Goal: Information Seeking & Learning: Find specific fact

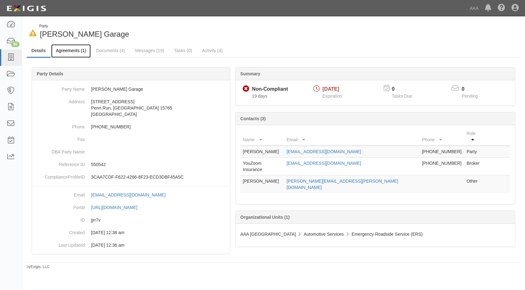
click at [76, 52] on link "Agreements (1)" at bounding box center [71, 50] width 40 height 13
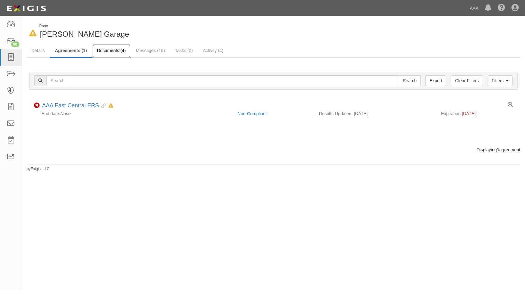
click at [106, 54] on link "Documents (4)" at bounding box center [111, 50] width 38 height 13
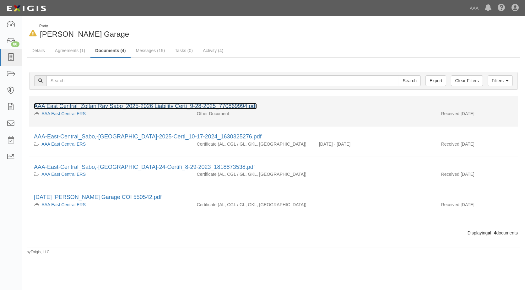
click at [54, 105] on link "AAA East Central_Zoltan Ray Sabo_2025-2026 Liability Certi_9-28-2025_770869994.…" at bounding box center [145, 106] width 223 height 6
click at [81, 105] on link "AAA East Central_Zoltan Ray Sabo_2025-2026 Liability Certi_9-28-2025_770869994.…" at bounding box center [145, 106] width 223 height 6
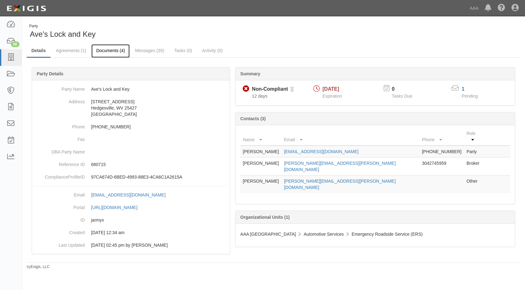
click at [113, 53] on link "Documents (4)" at bounding box center [110, 50] width 38 height 13
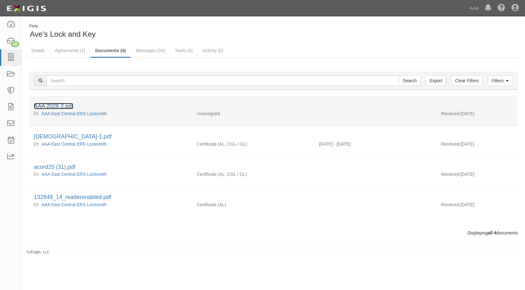
click at [56, 104] on link "AAA 2026 2.pdf" at bounding box center [53, 106] width 39 height 6
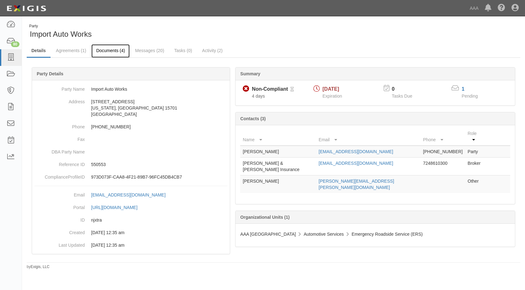
click at [114, 52] on link "Documents (4)" at bounding box center [110, 50] width 38 height 13
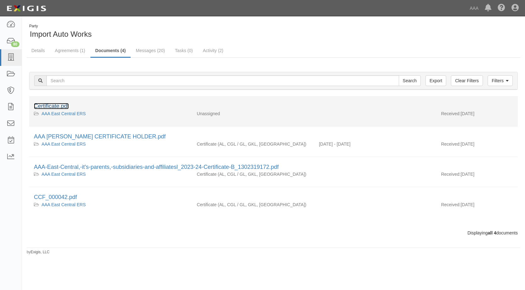
click at [60, 105] on link "Certificate.pdf" at bounding box center [51, 106] width 35 height 6
